Goal: Information Seeking & Learning: Find specific page/section

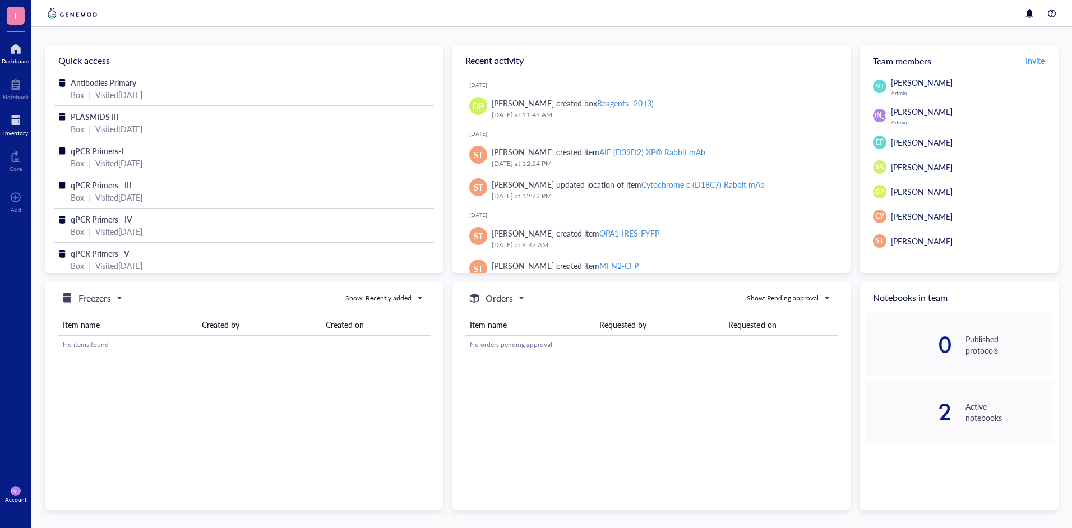
click at [14, 135] on div "Inventory" at bounding box center [15, 133] width 25 height 7
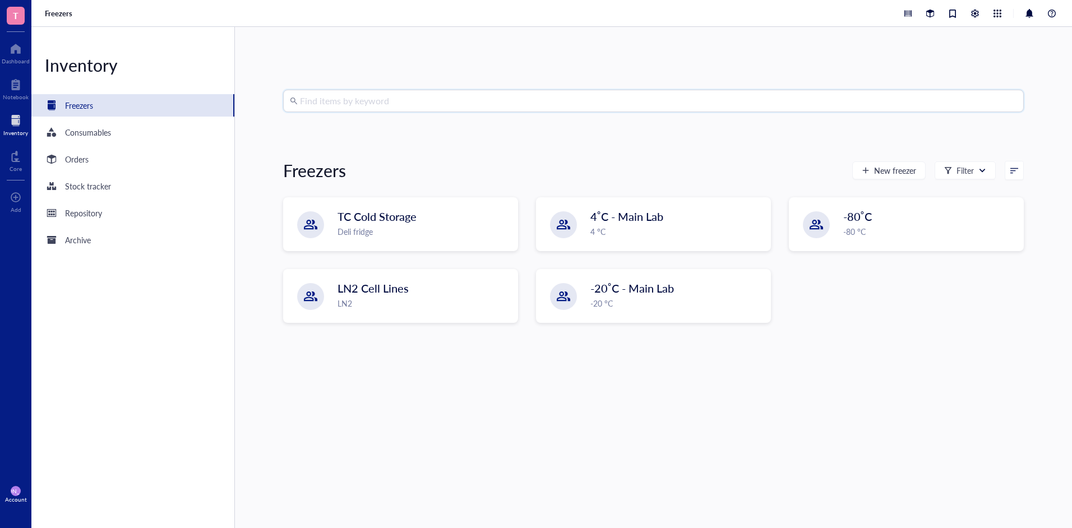
click at [404, 99] on input "search" at bounding box center [658, 100] width 717 height 21
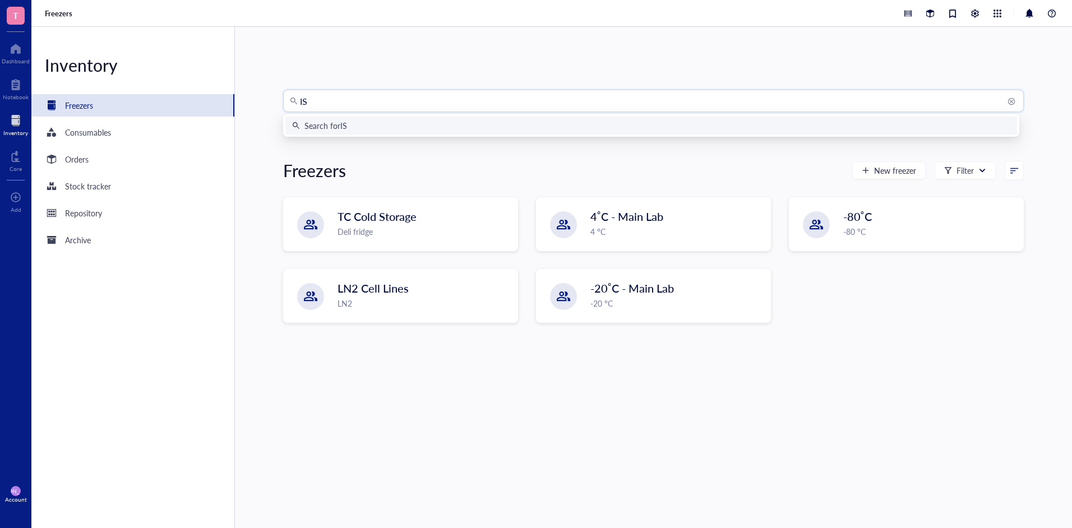
type input "ISG"
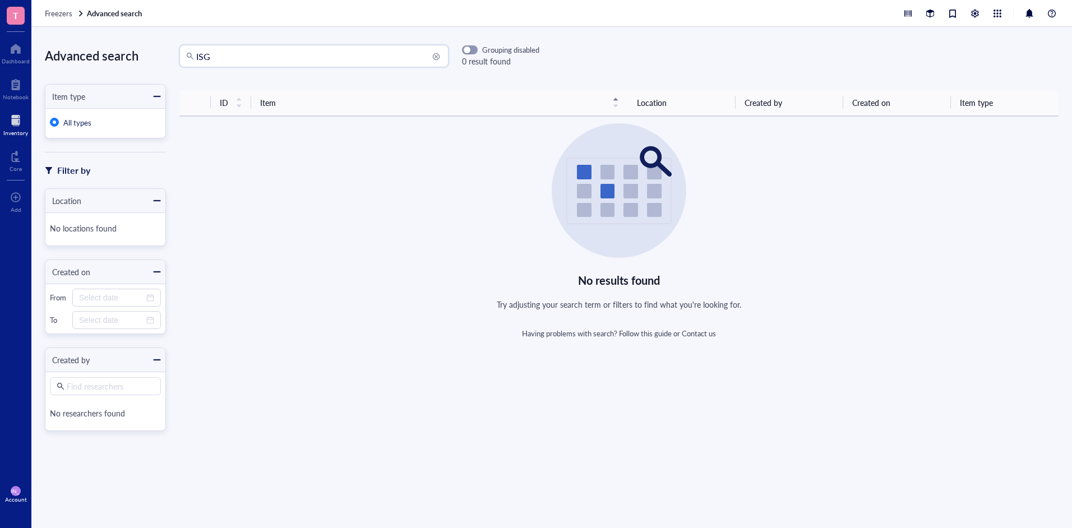
drag, startPoint x: 259, startPoint y: 54, endPoint x: 148, endPoint y: 52, distance: 110.5
click at [146, 52] on div "Advanced search Item type All types Filter by Location No locations found Creat…" at bounding box center [551, 277] width 1041 height 501
type input "15"
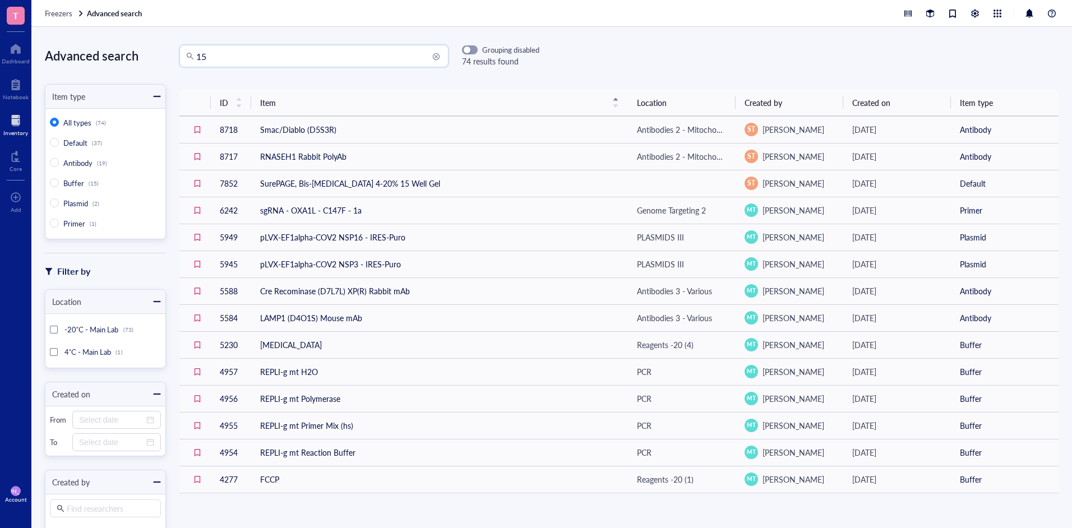
click at [12, 486] on div "JO Account" at bounding box center [15, 494] width 31 height 31
click at [74, 510] on link "Logout" at bounding box center [75, 514] width 64 height 20
